Goal: Book appointment/travel/reservation

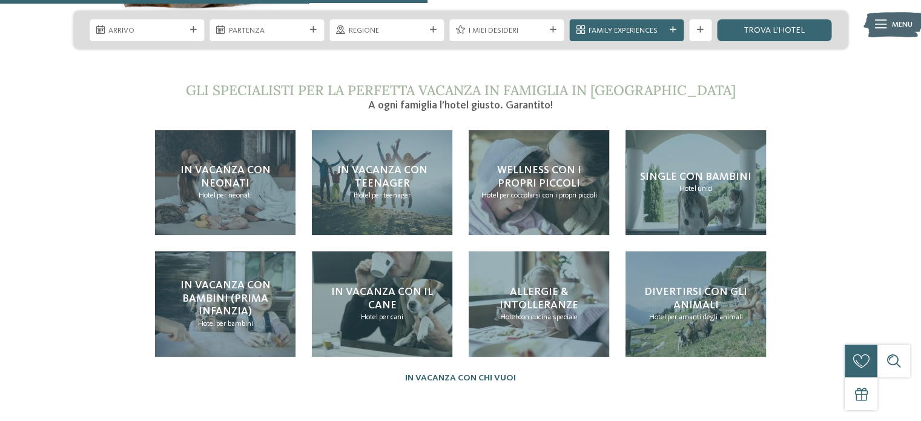
scroll to position [2312, 0]
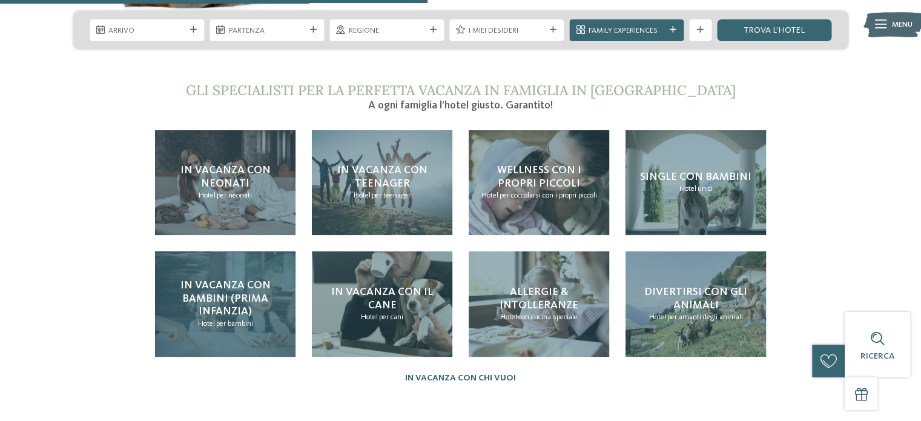
click at [235, 280] on span "In vacanza con bambini (prima infanzia)" at bounding box center [225, 298] width 90 height 37
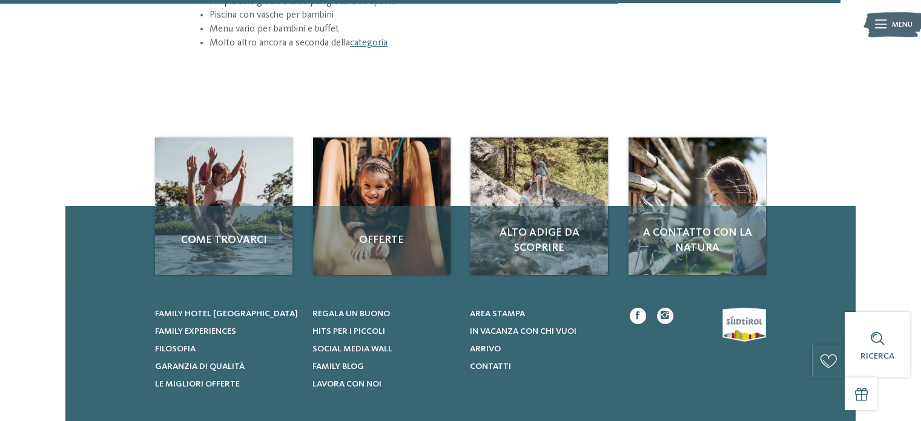
scroll to position [1701, 0]
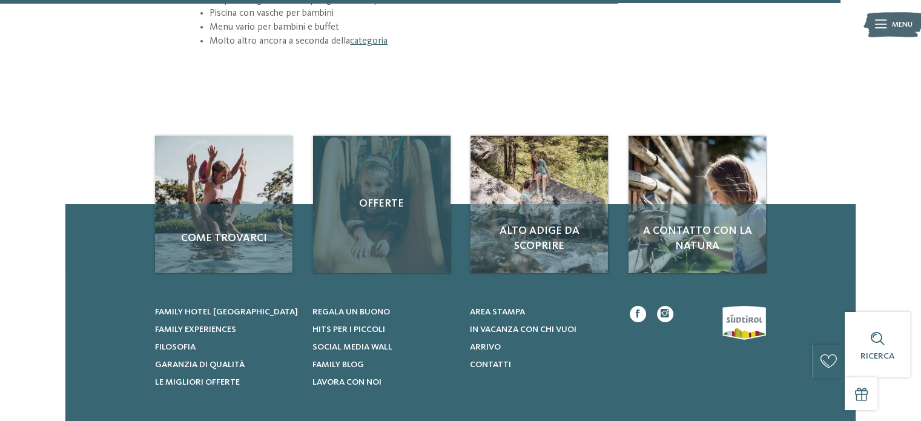
click at [369, 169] on div "Offerte" at bounding box center [381, 204] width 137 height 137
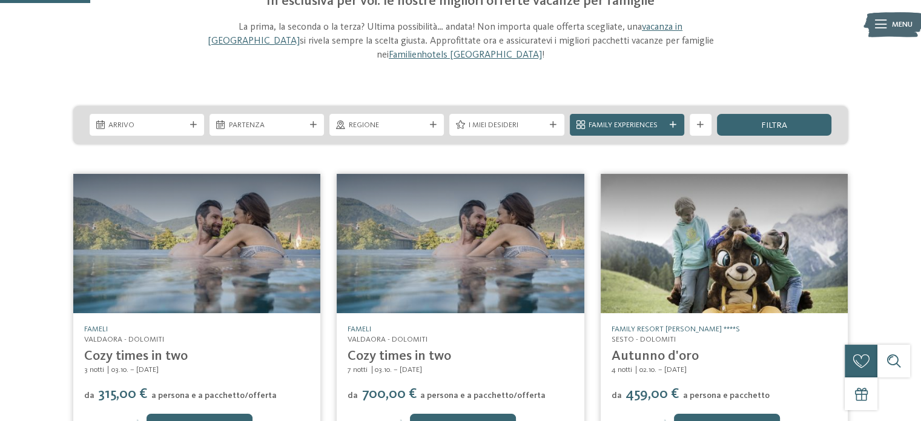
scroll to position [110, 0]
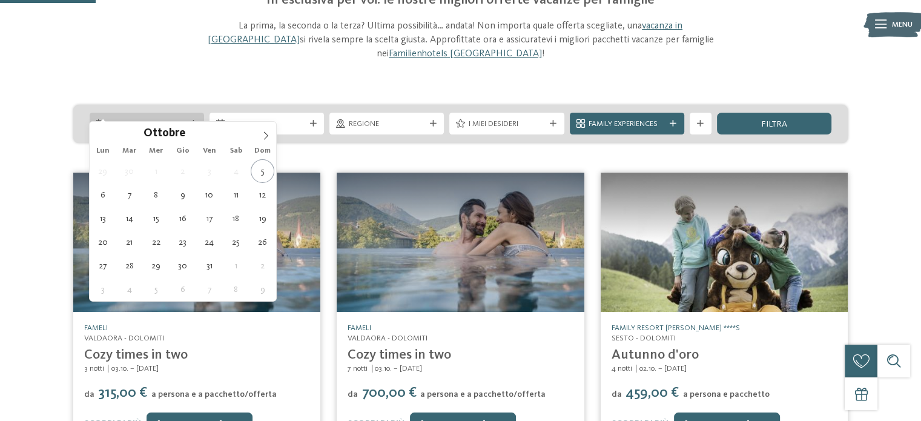
click at [184, 119] on span "Arrivo" at bounding box center [146, 124] width 76 height 11
click at [271, 136] on span at bounding box center [265, 132] width 21 height 21
click at [261, 135] on icon at bounding box center [265, 135] width 8 height 8
type input "****"
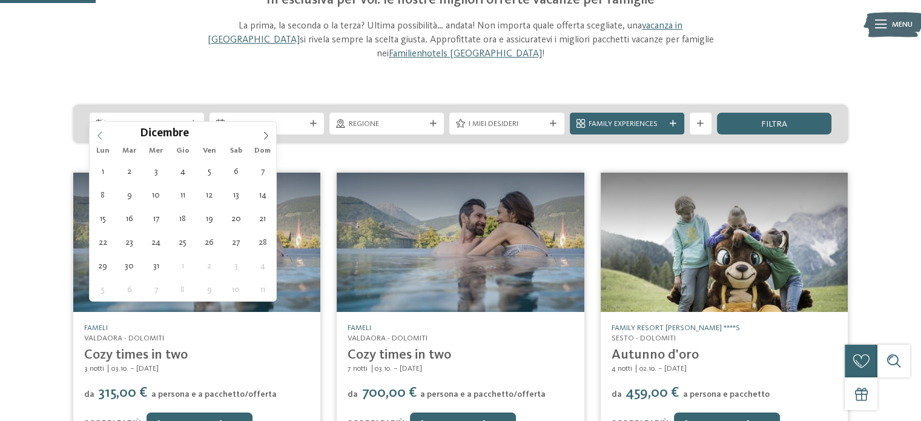
click at [103, 137] on icon at bounding box center [100, 135] width 8 height 8
type div "[DATE]"
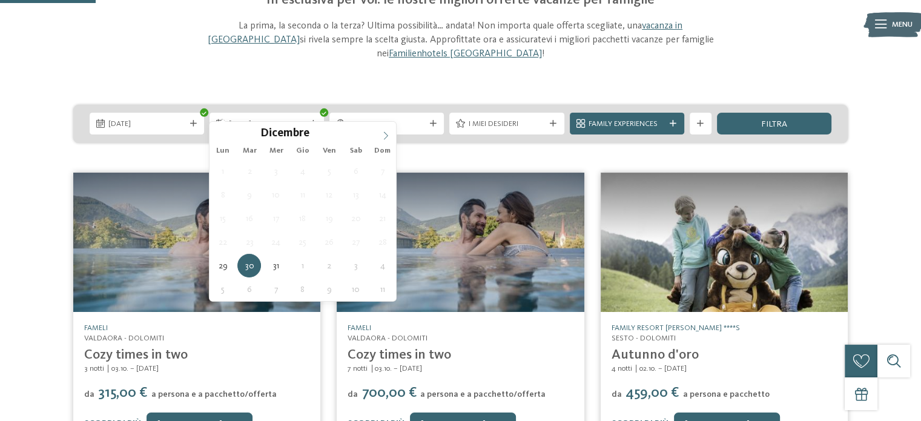
type input "****"
click at [387, 133] on icon at bounding box center [385, 135] width 8 height 8
type div "[DATE]"
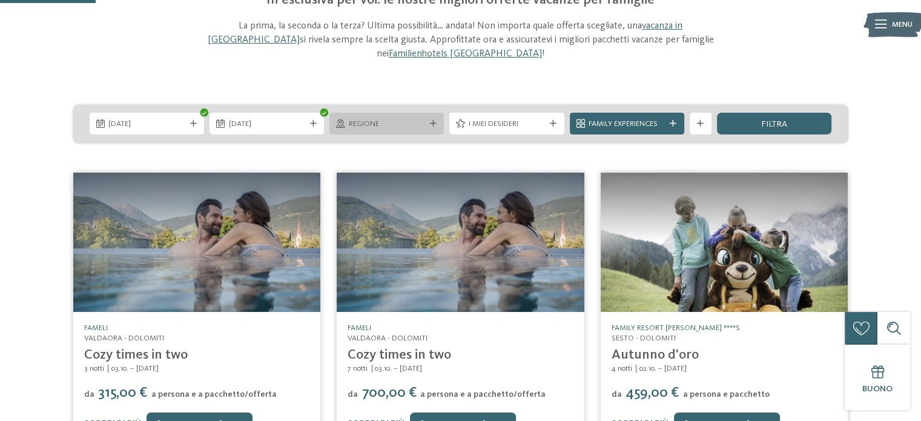
click at [439, 113] on div "Regione" at bounding box center [386, 124] width 114 height 22
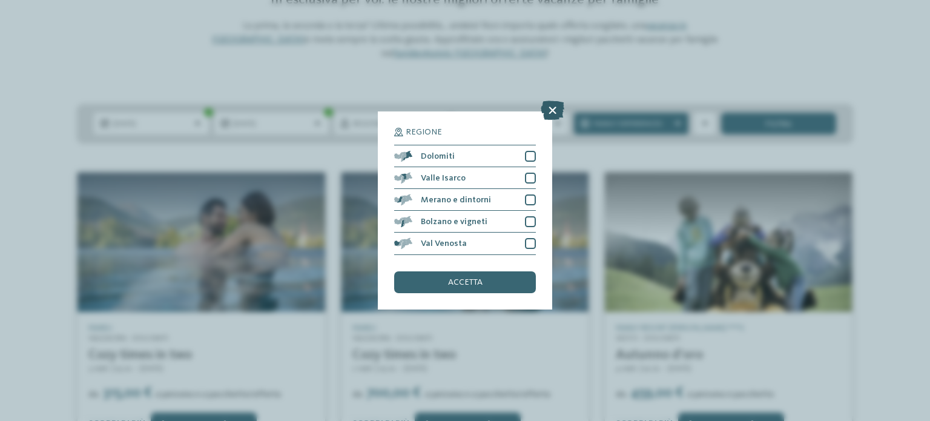
click at [553, 111] on icon at bounding box center [552, 110] width 24 height 19
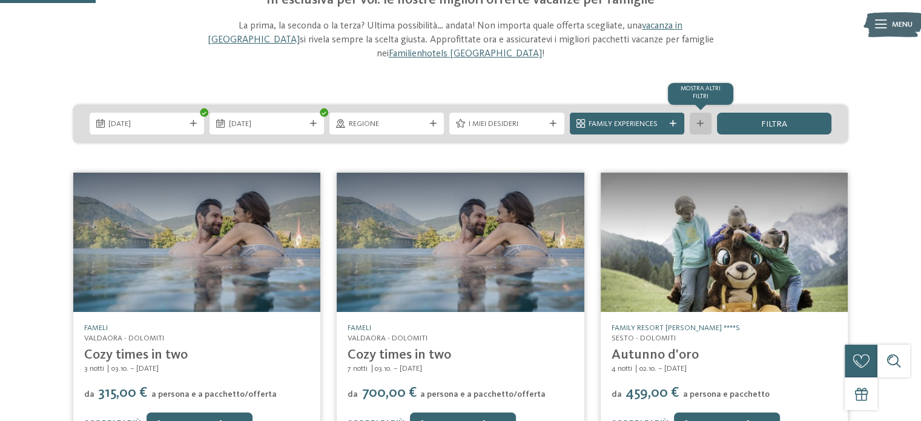
click at [697, 120] on icon at bounding box center [700, 123] width 7 height 7
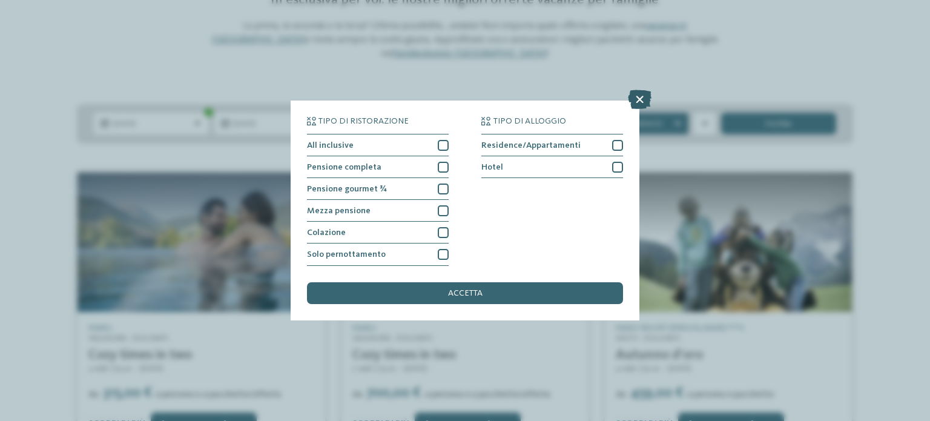
click at [640, 102] on icon at bounding box center [640, 99] width 24 height 19
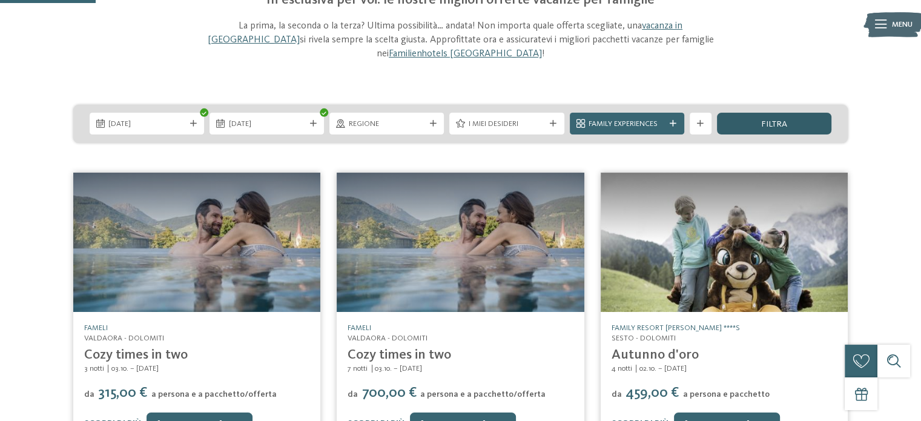
click at [770, 113] on div "filtra" at bounding box center [774, 124] width 114 height 22
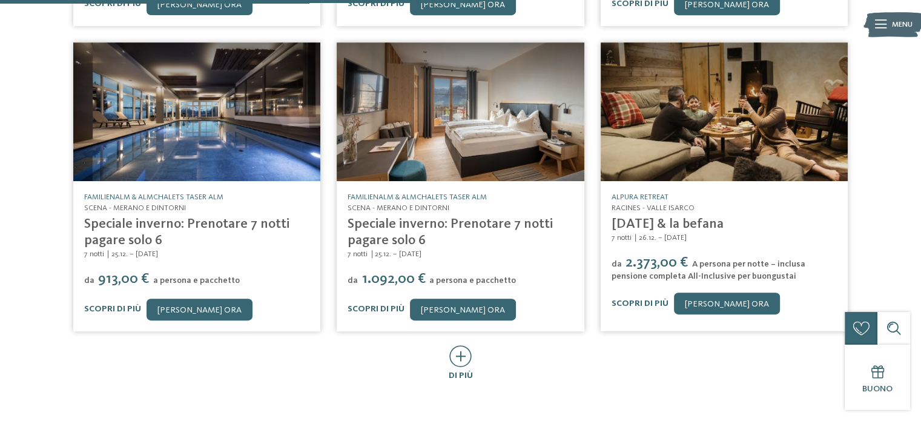
scroll to position [596, 0]
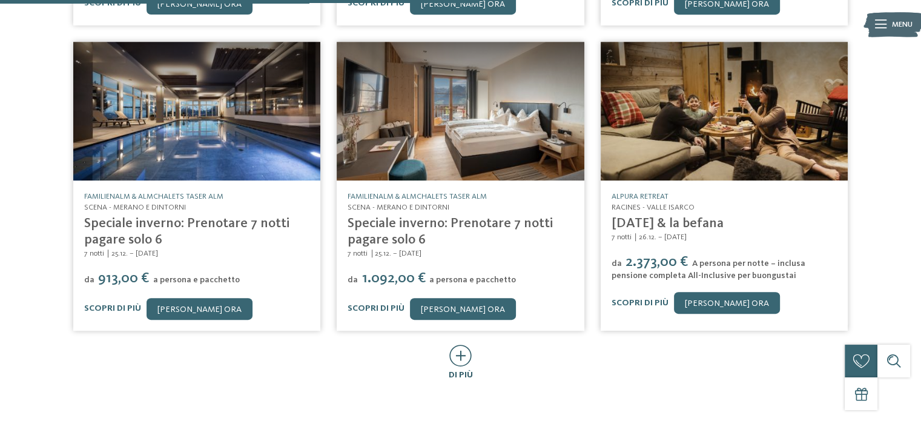
click at [462, 344] on icon at bounding box center [460, 355] width 22 height 22
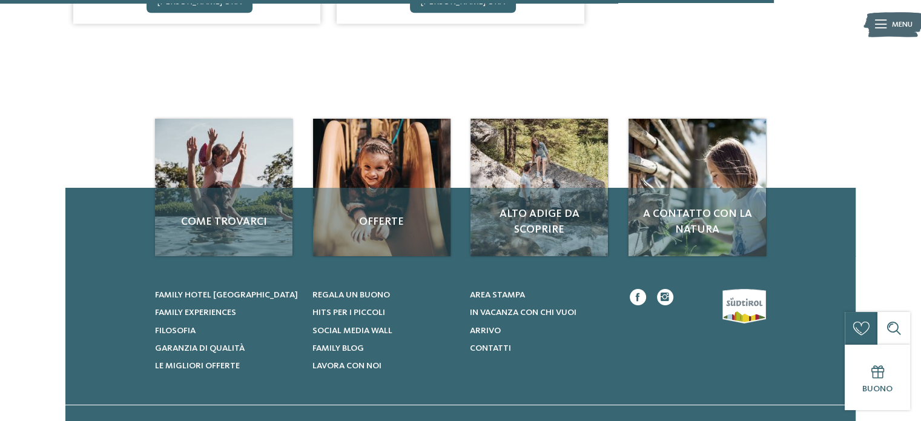
scroll to position [1519, 0]
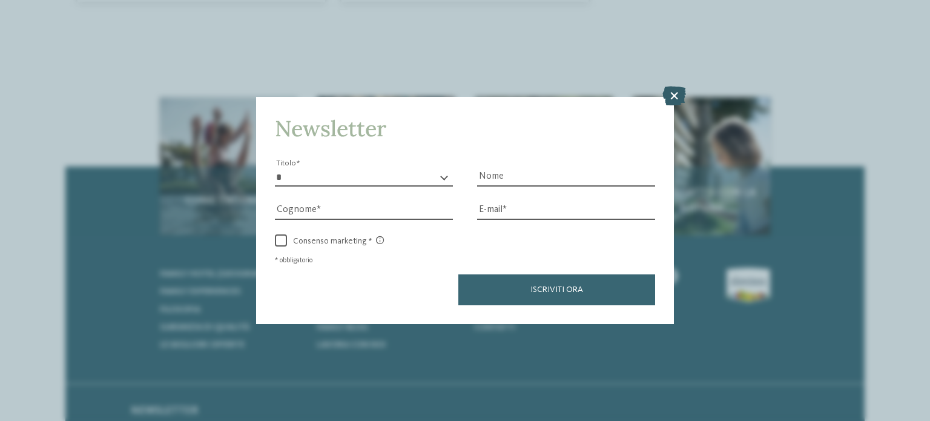
click at [671, 99] on icon at bounding box center [674, 95] width 24 height 19
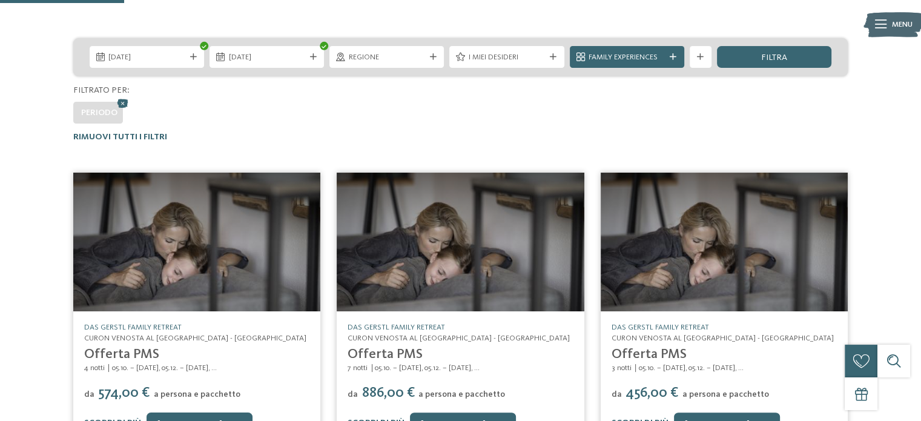
scroll to position [0, 0]
